Goal: Transaction & Acquisition: Book appointment/travel/reservation

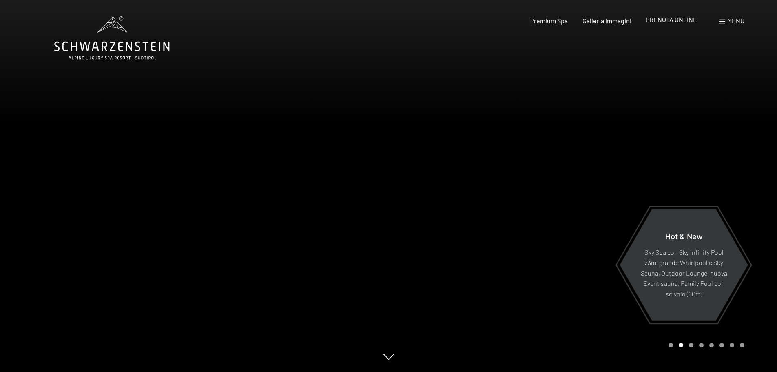
click at [674, 20] on span "PRENOTA ONLINE" at bounding box center [671, 20] width 51 height 8
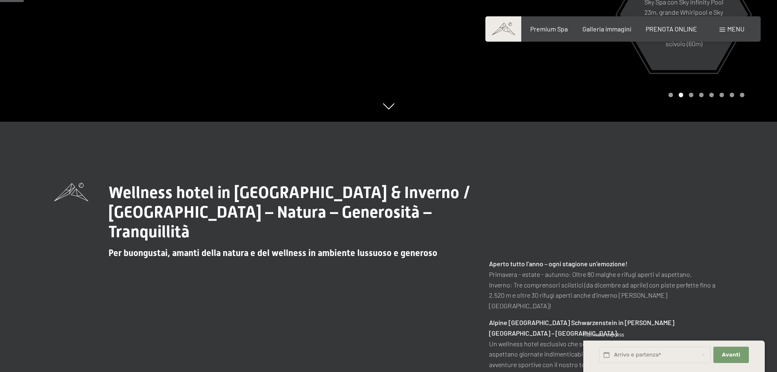
scroll to position [122, 0]
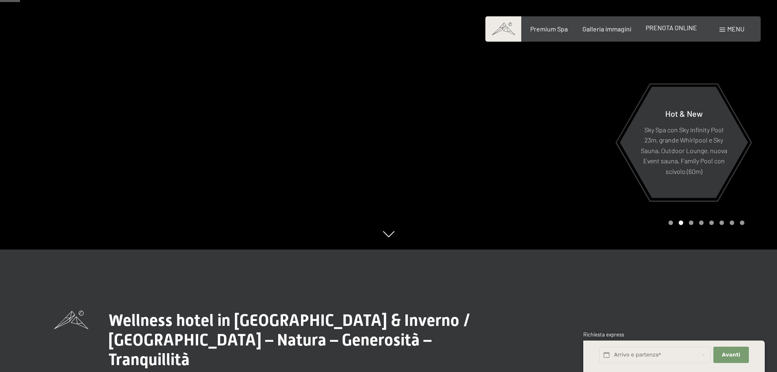
click at [670, 29] on span "PRENOTA ONLINE" at bounding box center [671, 28] width 51 height 8
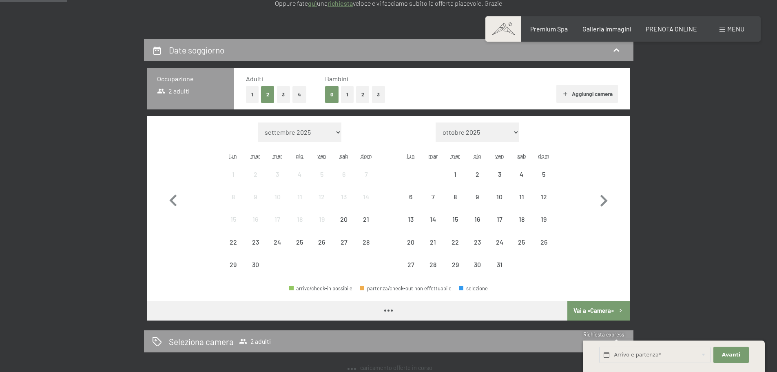
scroll to position [163, 0]
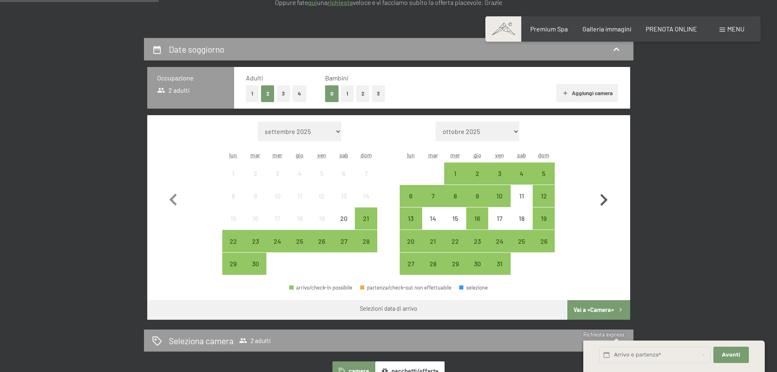
click at [604, 200] on icon "button" at bounding box center [604, 200] width 24 height 24
select select "[DATE]"
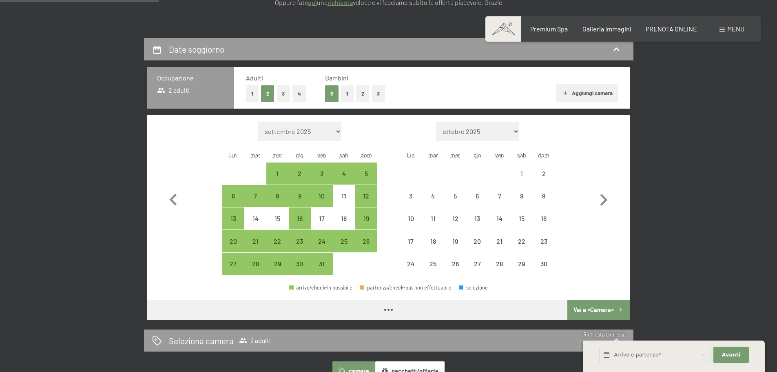
select select "[DATE]"
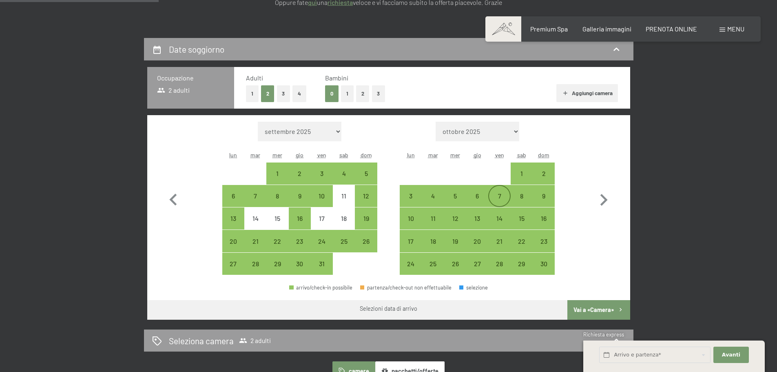
click at [499, 196] on div "7" at bounding box center [499, 203] width 20 height 20
select select "[DATE]"
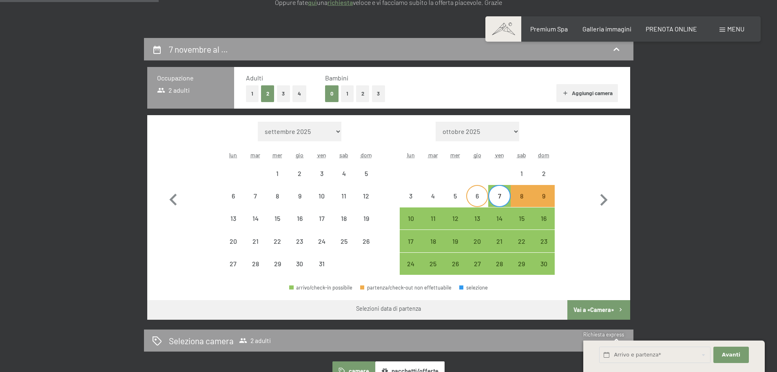
click at [478, 197] on div "6" at bounding box center [477, 203] width 20 height 20
select select "[DATE]"
click at [543, 199] on div "9" at bounding box center [544, 203] width 20 height 20
select select "[DATE]"
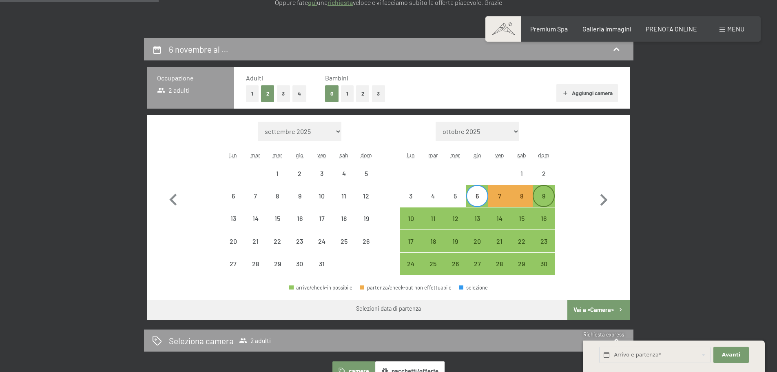
select select "[DATE]"
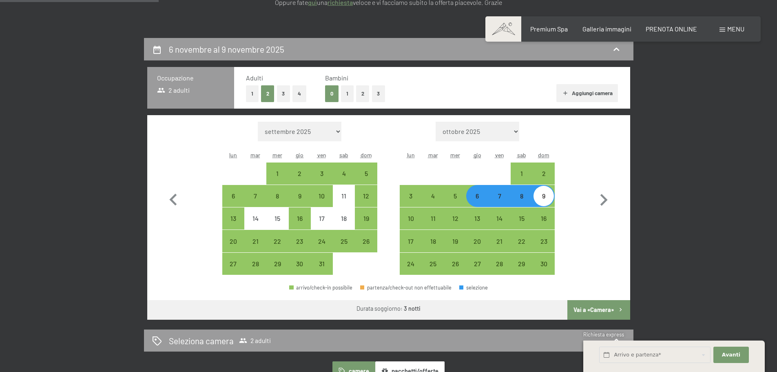
click at [350, 97] on button "1" at bounding box center [347, 93] width 13 height 17
select select "[DATE]"
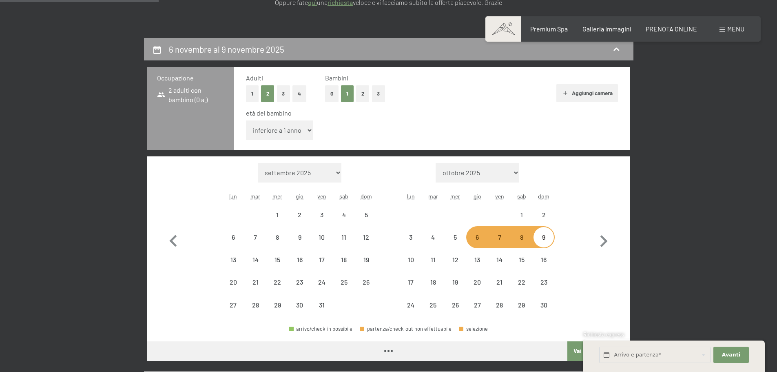
select select "[DATE]"
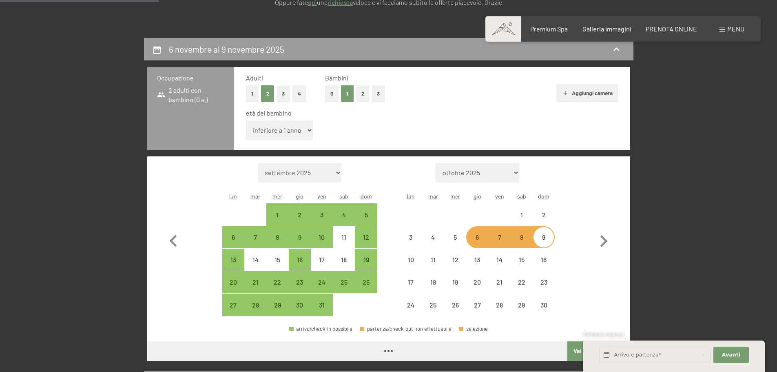
select select "[DATE]"
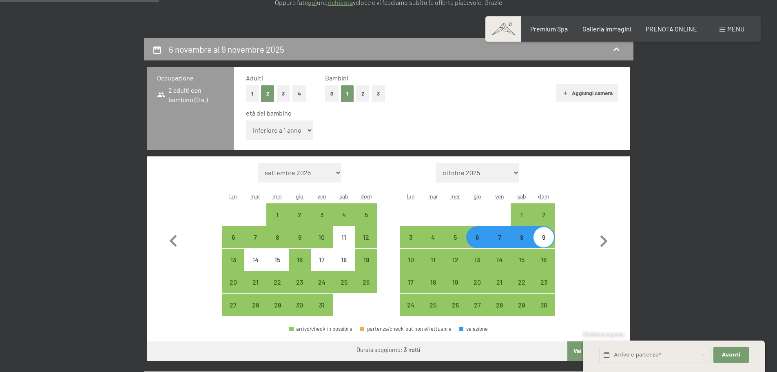
click at [306, 130] on select "inferiore a 1 anno 1 anno 2 anni 3 anni 4 anni 5 anni 6 anni 7 anni 8 anni 9 an…" at bounding box center [279, 130] width 67 height 20
select select "11"
click at [246, 120] on select "inferiore a 1 anno 1 anno 2 anni 3 anni 4 anni 5 anni 6 anni 7 anni 8 anni 9 an…" at bounding box center [279, 130] width 67 height 20
select select "[DATE]"
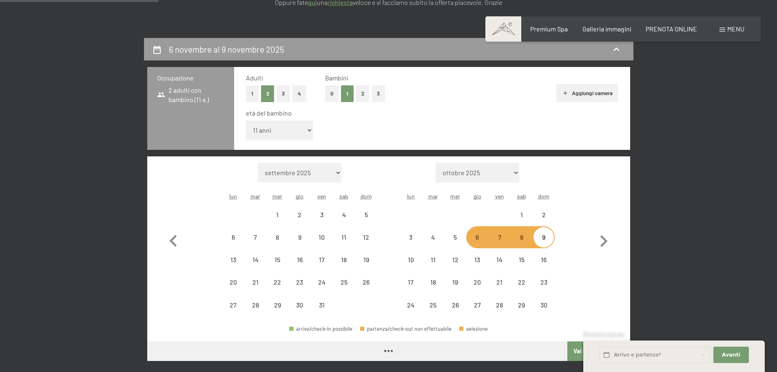
select select "[DATE]"
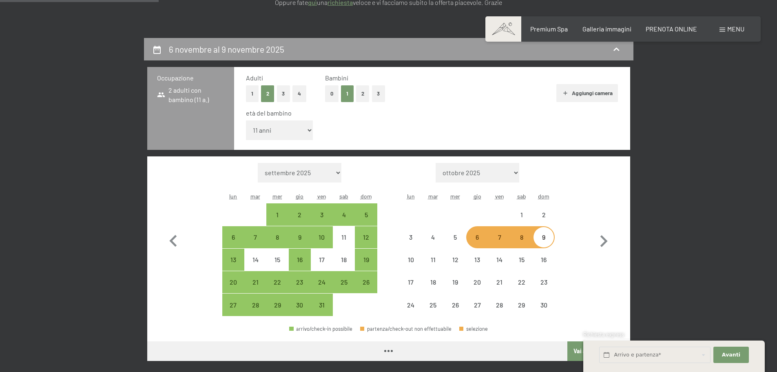
select select "[DATE]"
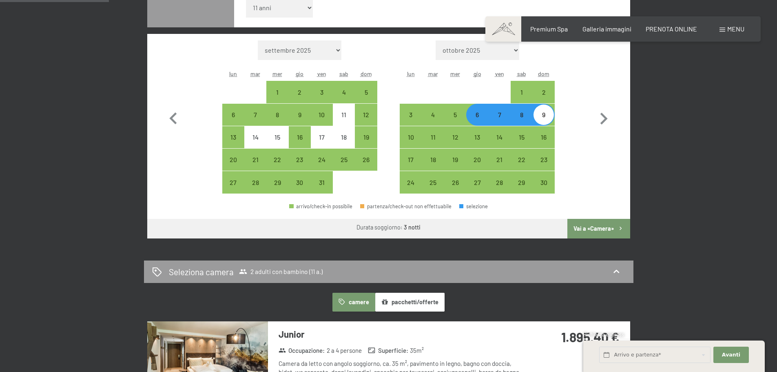
click at [593, 225] on button "Vai a «Camera»" at bounding box center [599, 229] width 62 height 20
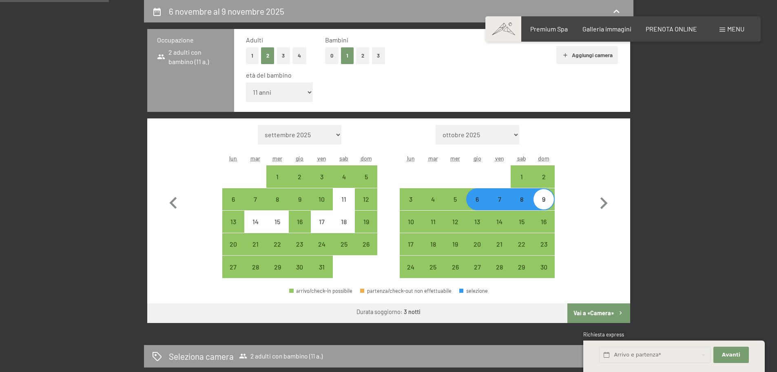
select select "[DATE]"
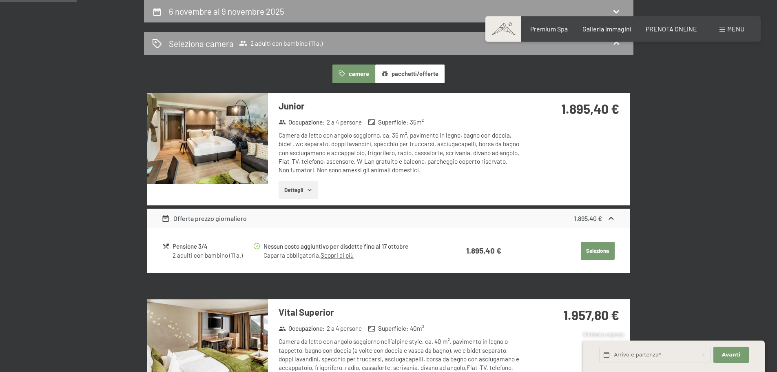
click at [349, 255] on link "Scopri di più" at bounding box center [337, 254] width 33 height 7
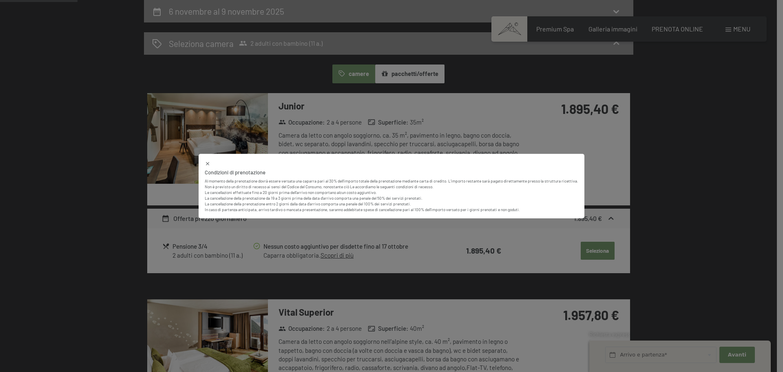
click at [592, 252] on div "Condizioni di prenotazione Al momento della prenotazione dovrà essere versata u…" at bounding box center [391, 186] width 783 height 372
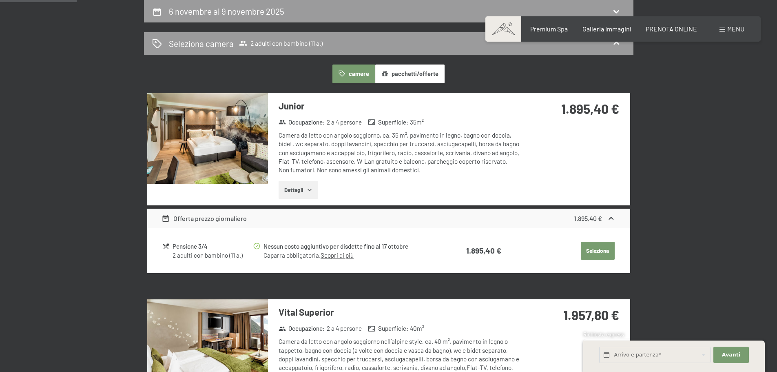
click at [592, 251] on button "Seleziona" at bounding box center [598, 251] width 34 height 18
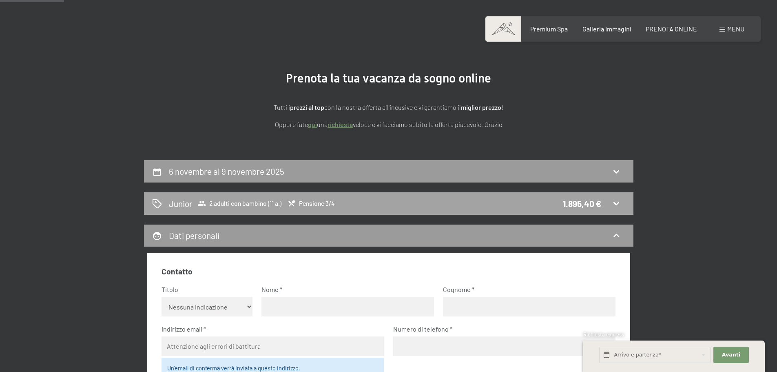
scroll to position [38, 0]
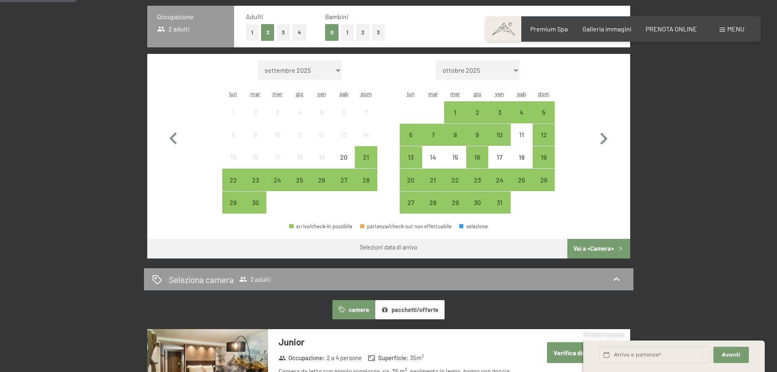
scroll to position [163, 0]
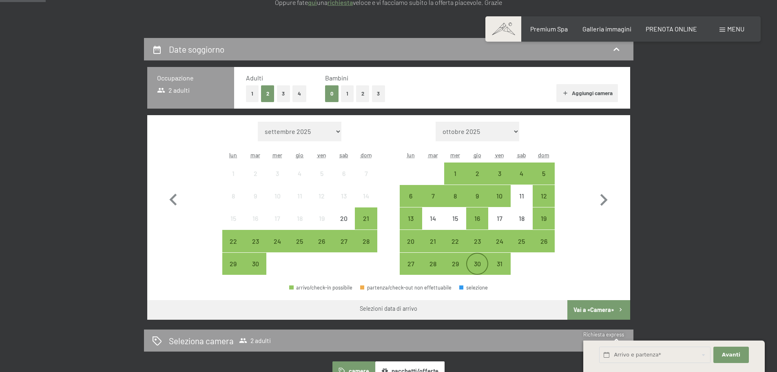
click at [475, 260] on div "30" at bounding box center [477, 270] width 20 height 20
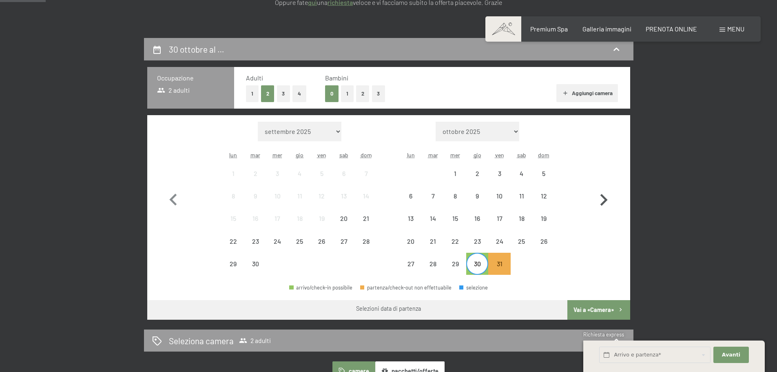
click at [603, 200] on icon "button" at bounding box center [604, 200] width 24 height 24
select select "[DATE]"
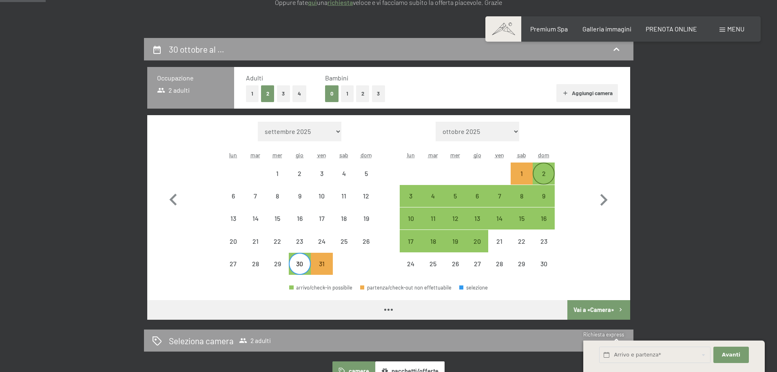
click at [539, 170] on div "2" at bounding box center [544, 180] width 20 height 20
select select "[DATE]"
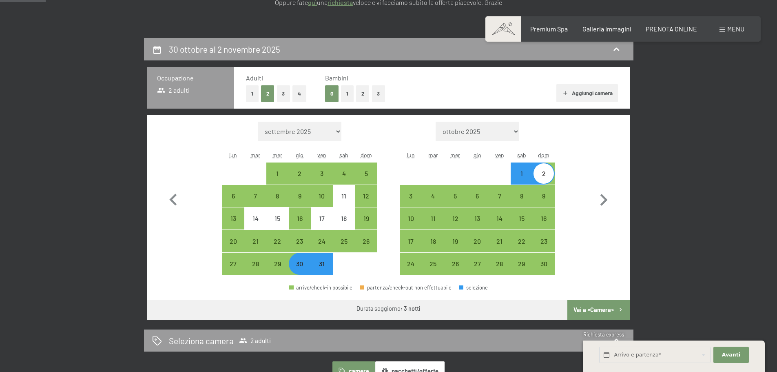
click at [596, 297] on div "arrivo/check-in possibile partenza/check-out non effettuabile selezione" at bounding box center [388, 291] width 483 height 18
click at [608, 308] on button "Vai a «Camera»" at bounding box center [599, 310] width 62 height 20
select select "[DATE]"
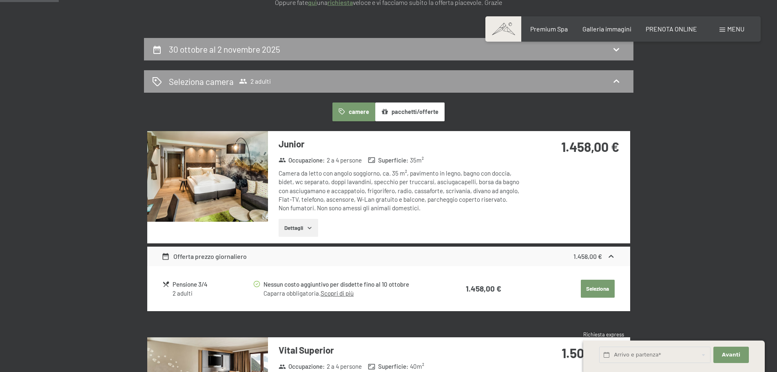
scroll to position [201, 0]
